Goal: Communication & Community: Answer question/provide support

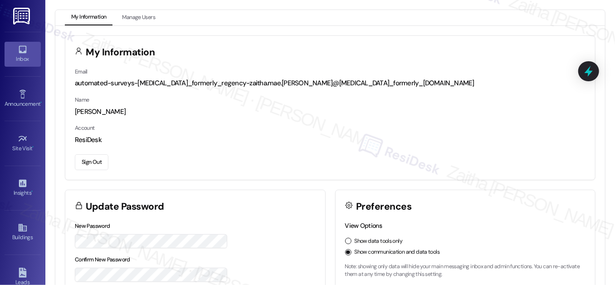
click at [20, 56] on div "Inbox" at bounding box center [22, 58] width 45 height 9
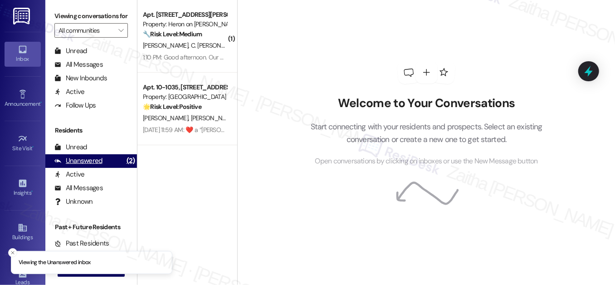
scroll to position [176, 0]
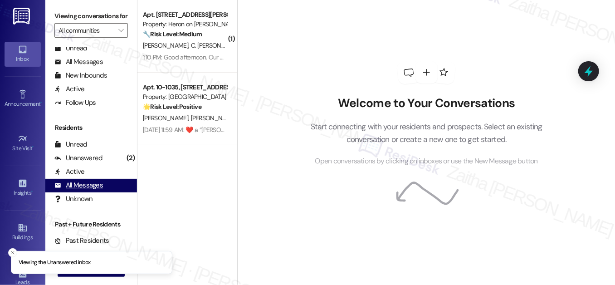
click at [84, 190] on div "All Messages" at bounding box center [78, 186] width 49 height 10
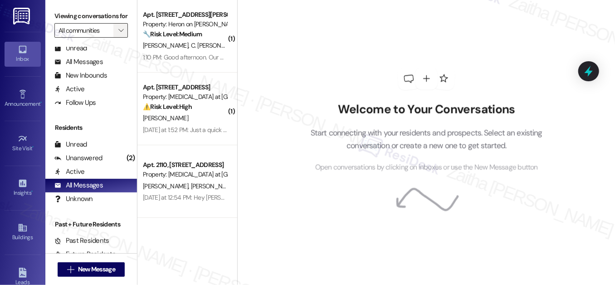
click at [117, 38] on span "" at bounding box center [121, 30] width 9 height 15
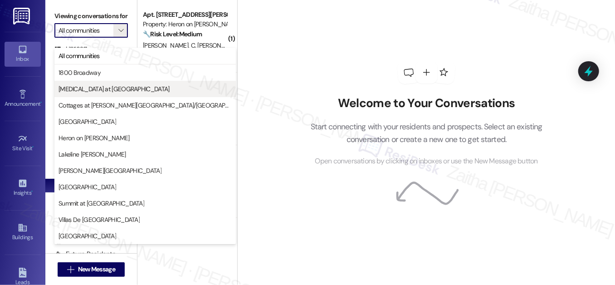
click at [102, 87] on span "[MEDICAL_DATA] at [GEOGRAPHIC_DATA]" at bounding box center [114, 88] width 111 height 9
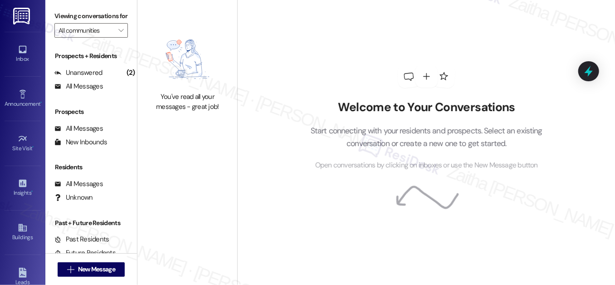
type input "[MEDICAL_DATA] at [GEOGRAPHIC_DATA]"
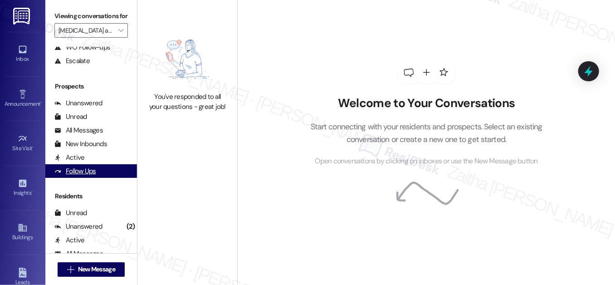
scroll to position [176, 0]
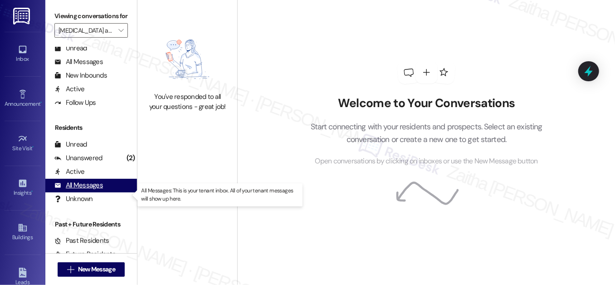
click at [87, 190] on div "All Messages" at bounding box center [78, 186] width 49 height 10
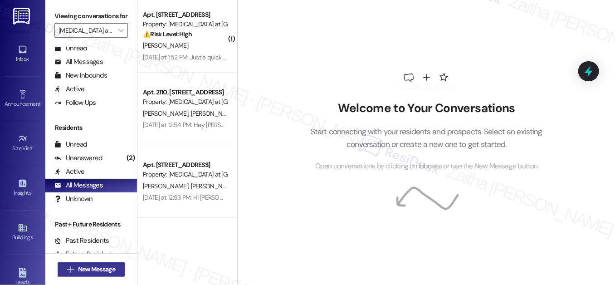
click at [88, 268] on span "New Message" at bounding box center [96, 269] width 37 height 10
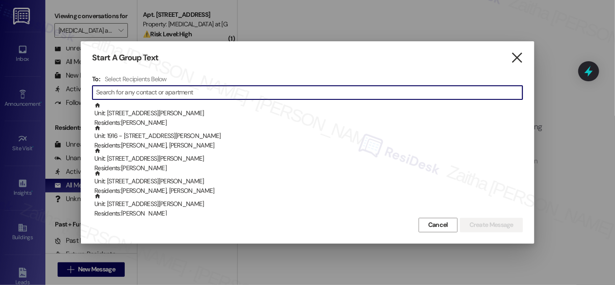
click at [519, 58] on icon "" at bounding box center [517, 58] width 12 height 10
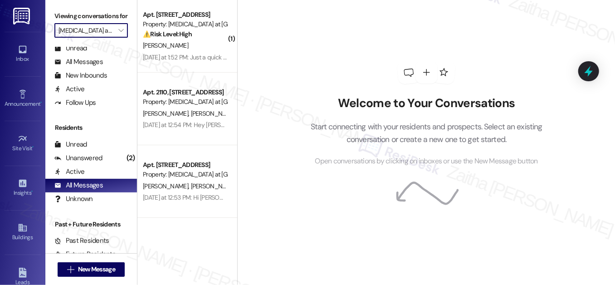
click at [105, 38] on input "[MEDICAL_DATA] at [GEOGRAPHIC_DATA]" at bounding box center [86, 30] width 55 height 15
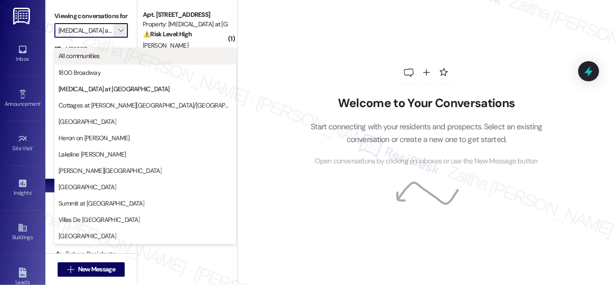
click at [78, 51] on span "All communities" at bounding box center [79, 55] width 41 height 9
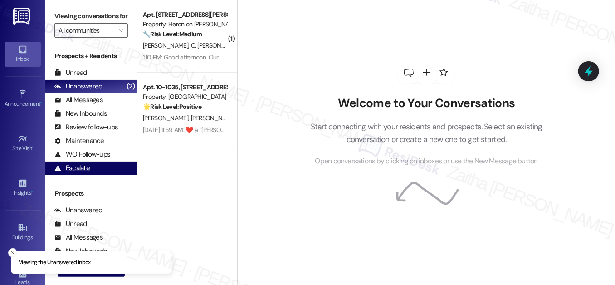
scroll to position [176, 0]
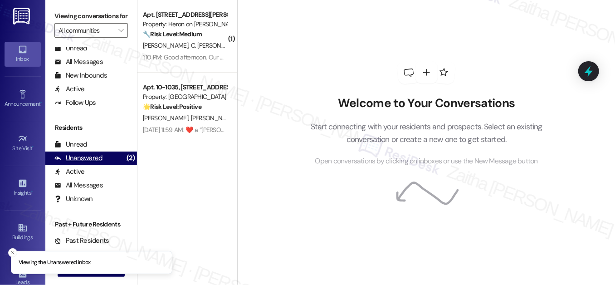
click at [78, 163] on div "Unanswered" at bounding box center [78, 158] width 48 height 10
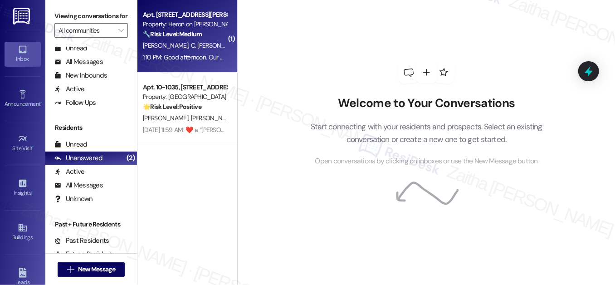
click at [186, 51] on div "[PERSON_NAME] C. [PERSON_NAME] [PERSON_NAME]" at bounding box center [185, 45] width 86 height 11
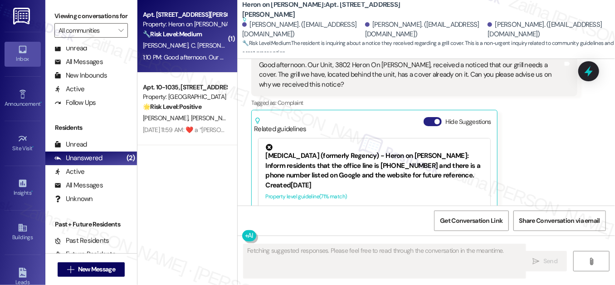
click at [431, 117] on button "Hide Suggestions" at bounding box center [433, 121] width 18 height 9
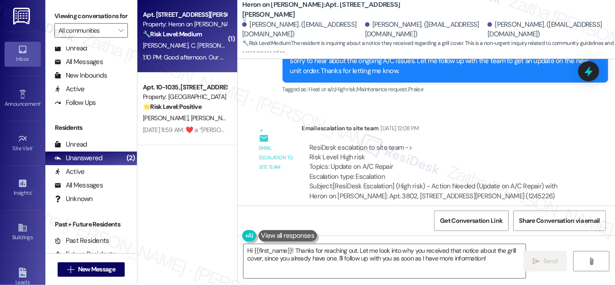
scroll to position [6800, 0]
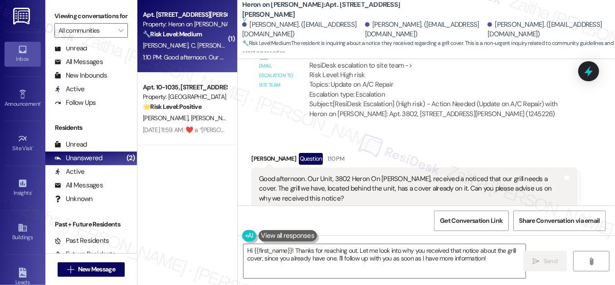
click at [257, 153] on div "[PERSON_NAME] Question 1:10 PM" at bounding box center [414, 160] width 326 height 15
copy div "[PERSON_NAME]"
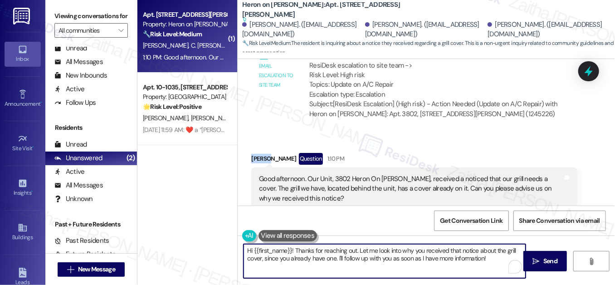
click at [279, 252] on textarea "Hi {{first_name}}! Thanks for reaching out. Let me look into why you received t…" at bounding box center [385, 261] width 282 height 34
paste textarea "[PERSON_NAME]"
type textarea "Hi [PERSON_NAME]! Thanks for reaching out. Let me look into why you received th…"
click at [547, 259] on span "Send" at bounding box center [550, 261] width 14 height 10
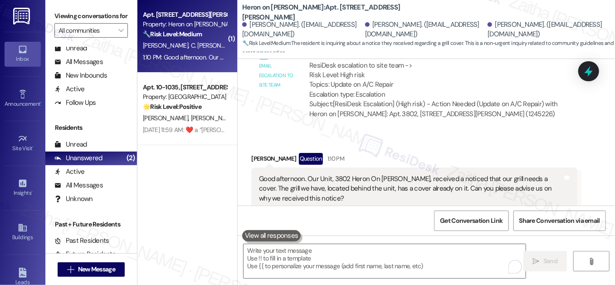
scroll to position [6799, 0]
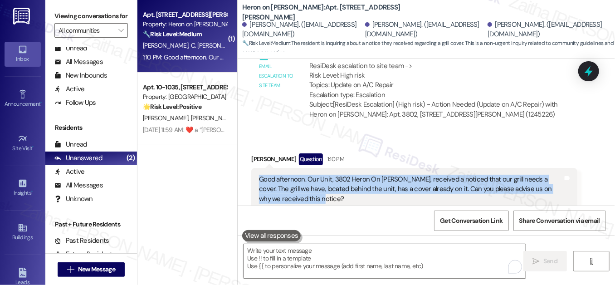
drag, startPoint x: 255, startPoint y: 125, endPoint x: 296, endPoint y: 145, distance: 45.7
click at [296, 168] on div "Good afternoon. Our Unit, 3802 Heron On [PERSON_NAME], received a noticed that …" at bounding box center [414, 189] width 326 height 43
copy div "Good afternoon. Our Unit, 3802 Heron On [PERSON_NAME], received a noticed that …"
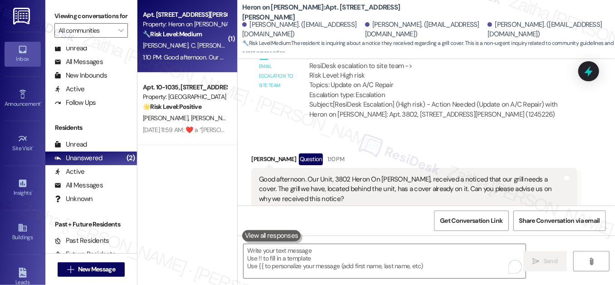
click at [522, 78] on div "Email escalation to site team Email escalation to site team [DATE] 12:08 PM Res…" at bounding box center [414, 84] width 339 height 98
click at [592, 72] on icon at bounding box center [588, 71] width 11 height 14
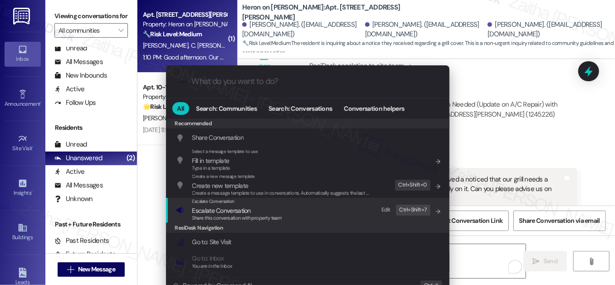
click at [218, 212] on span "Escalate Conversation" at bounding box center [221, 210] width 59 height 8
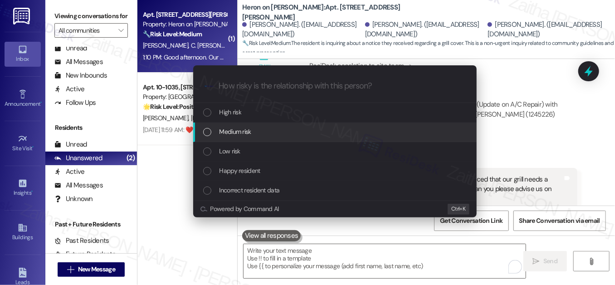
click at [231, 135] on span "Medium risk" at bounding box center [236, 132] width 32 height 10
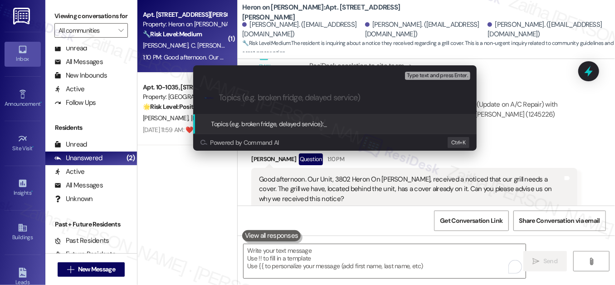
paste input "nquiry Regarding Grill Cover Notice"
click at [219, 98] on input "nquiry Regarding Grill Cover Notice" at bounding box center [338, 98] width 239 height 10
type input "Inquiry Regarding Grill Cover Notice"
click at [362, 97] on input "Inquiry Regarding Grill Cover Notice" at bounding box center [338, 98] width 239 height 10
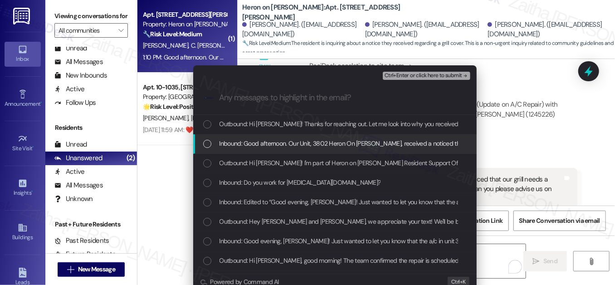
click at [210, 150] on div "Inbound: Good afternoon. Our Unit, 3802 Heron On [PERSON_NAME], received a noti…" at bounding box center [335, 144] width 284 height 20
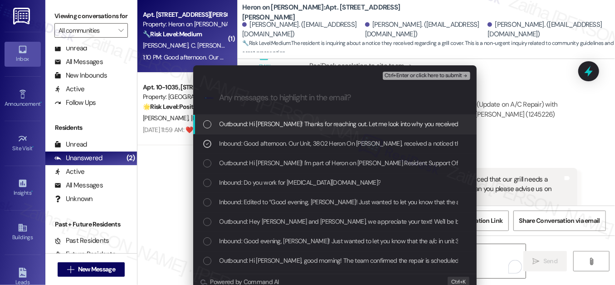
click at [431, 77] on span "Ctrl+Enter or click here to submit" at bounding box center [424, 76] width 78 height 6
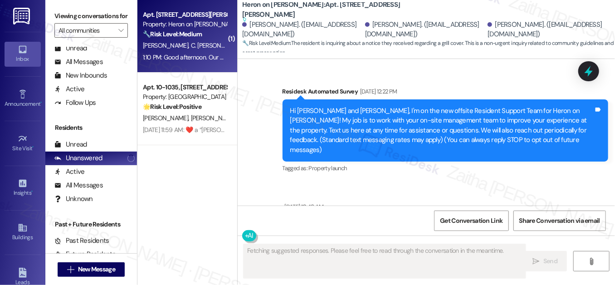
scroll to position [6913, 0]
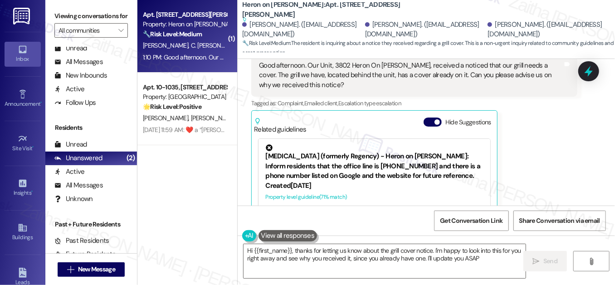
type textarea "Hi {{first_name}}, thanks for letting us know about the grill cover notice. I'm…"
click at [424, 117] on button "Hide Suggestions" at bounding box center [433, 121] width 18 height 9
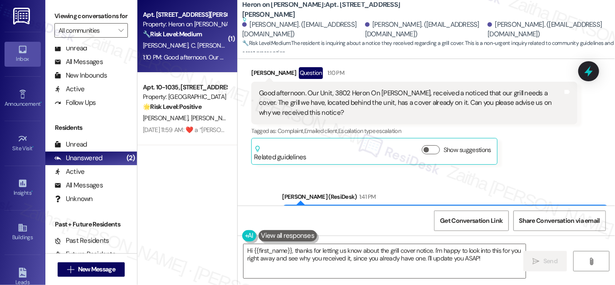
scroll to position [145, 0]
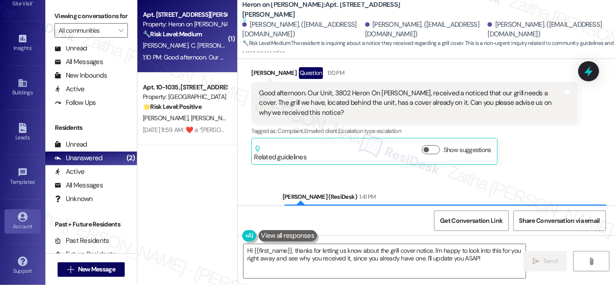
click at [15, 222] on div "Account" at bounding box center [22, 226] width 45 height 9
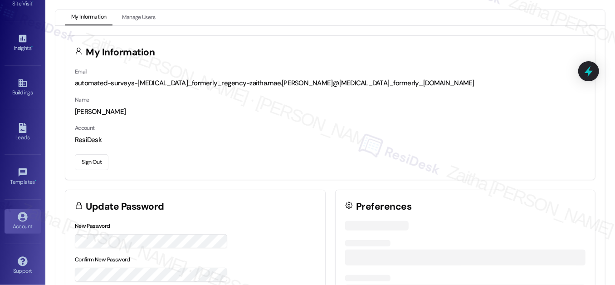
click at [91, 158] on button "Sign Out" at bounding box center [92, 162] width 34 height 16
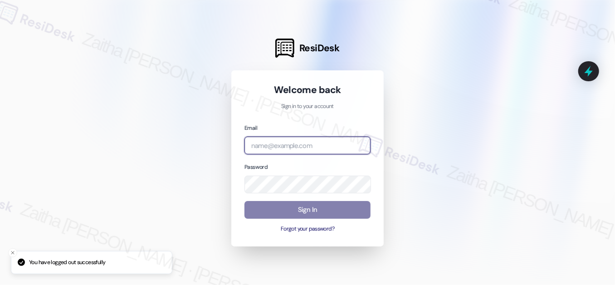
click at [294, 146] on input "email" at bounding box center [308, 146] width 126 height 18
type input "[EMAIL_ADDRESS][PERSON_NAME][DOMAIN_NAME]"
